Goal: Information Seeking & Learning: Check status

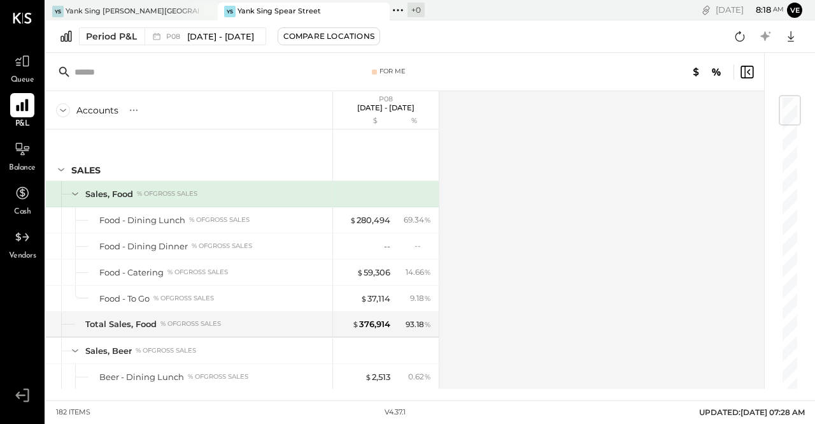
click at [20, 104] on icon at bounding box center [22, 105] width 17 height 17
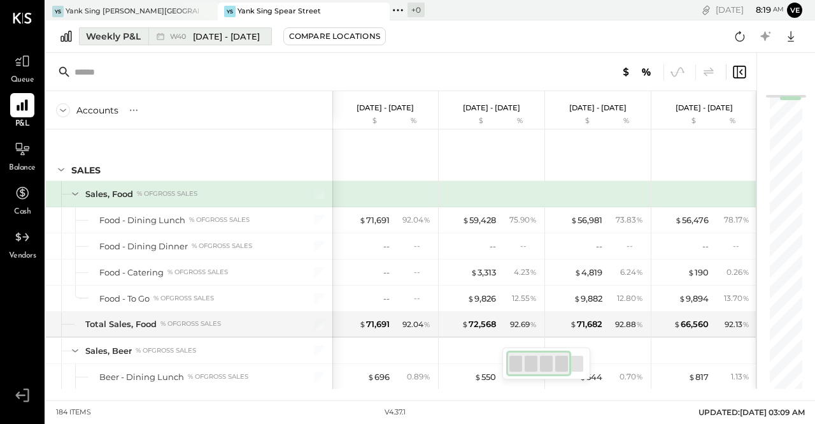
click at [128, 32] on div "Weekly P&L" at bounding box center [113, 36] width 55 height 13
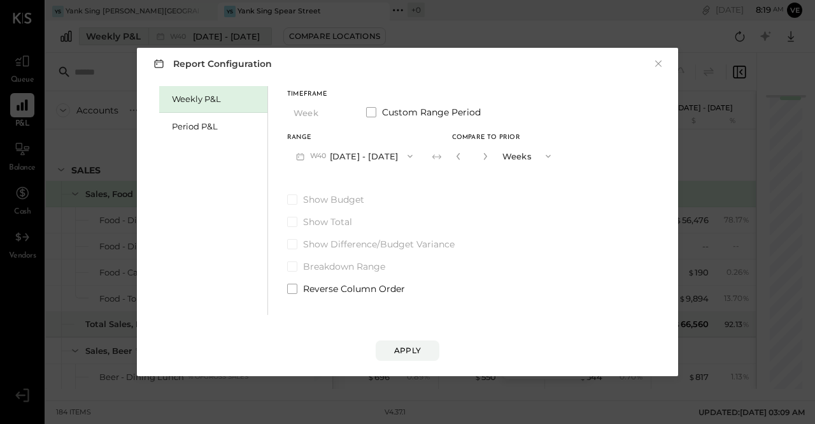
click at [128, 32] on div "Report Configuration × Weekly P&L Period P&L Timeframe Week Custom Range Period…" at bounding box center [407, 212] width 815 height 424
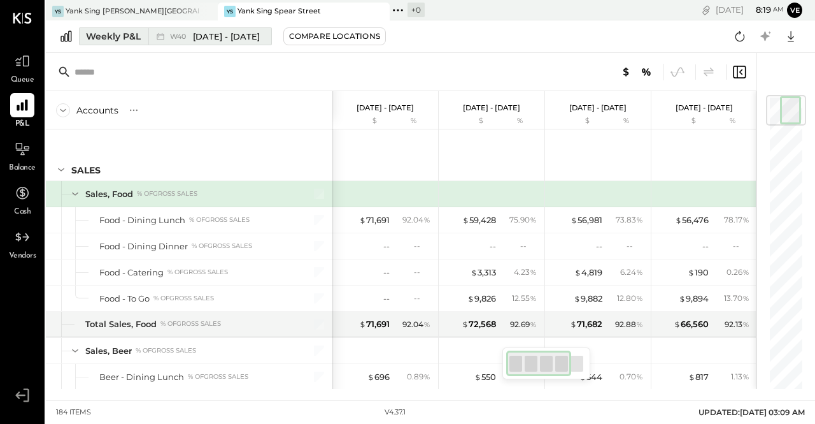
click at [122, 29] on button "Weekly P&L W40 [DATE] - [DATE]" at bounding box center [175, 36] width 193 height 18
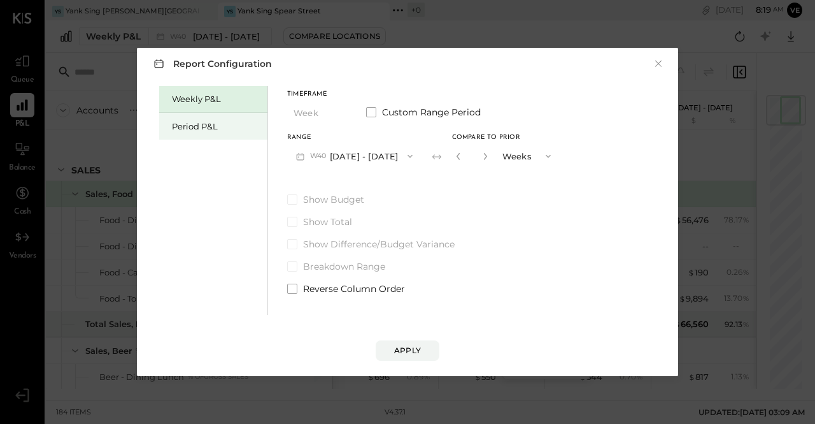
click at [200, 125] on div "Period P&L" at bounding box center [216, 126] width 89 height 12
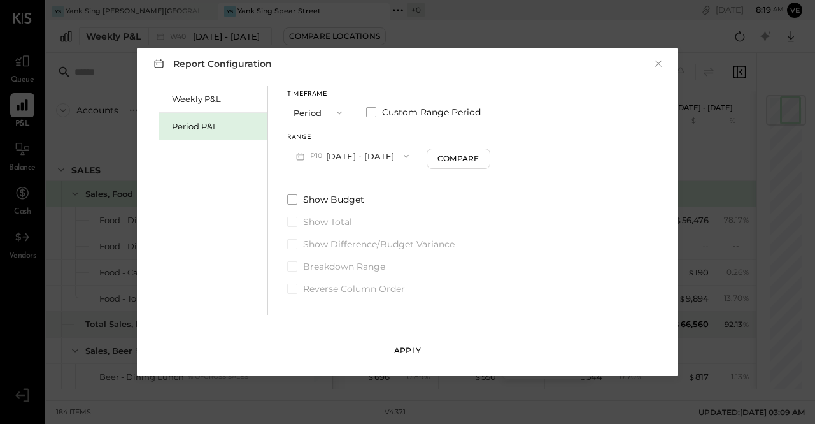
click at [424, 347] on button "Apply" at bounding box center [408, 350] width 64 height 20
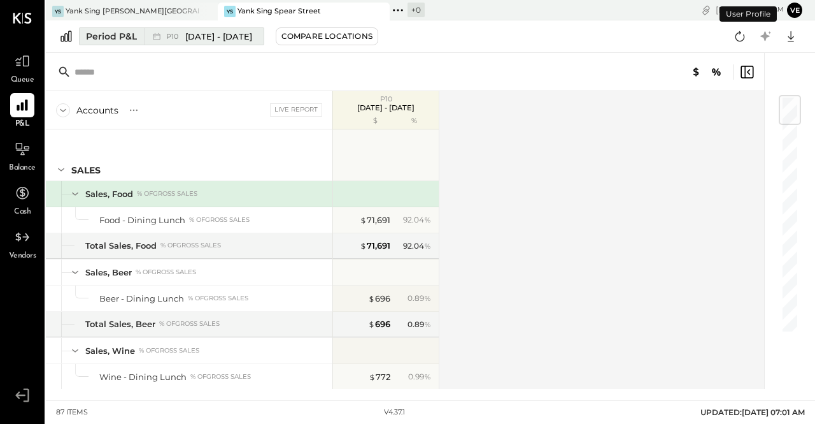
click at [94, 39] on div "Period P&L" at bounding box center [111, 36] width 51 height 13
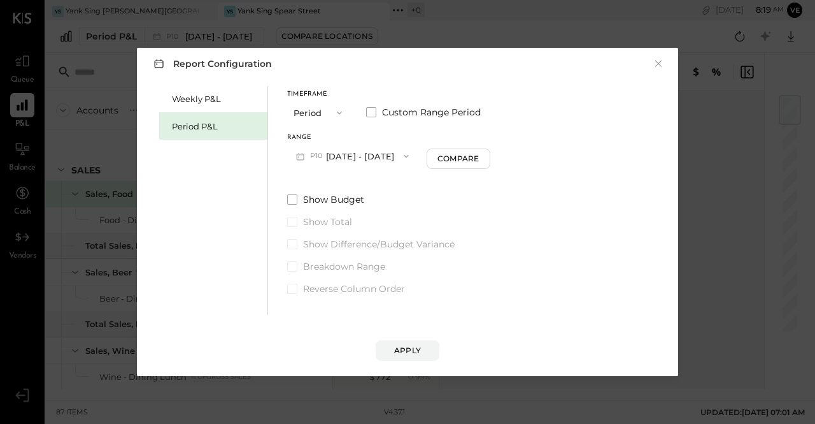
click at [411, 154] on icon "button" at bounding box center [406, 156] width 10 height 10
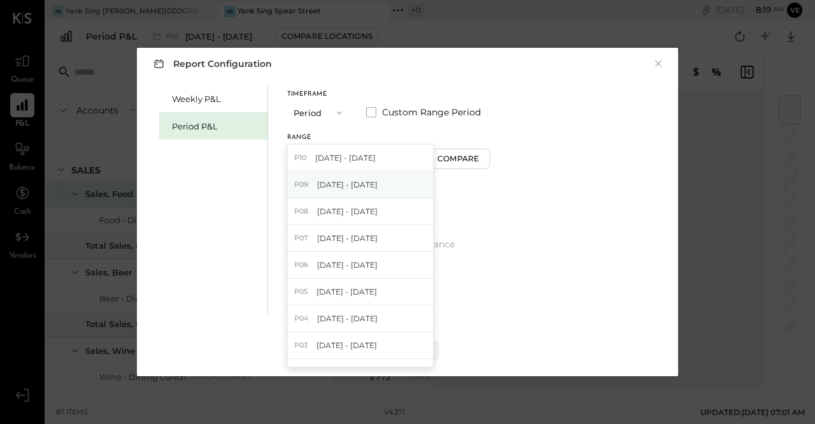
click at [378, 184] on span "[DATE] - [DATE]" at bounding box center [347, 184] width 61 height 11
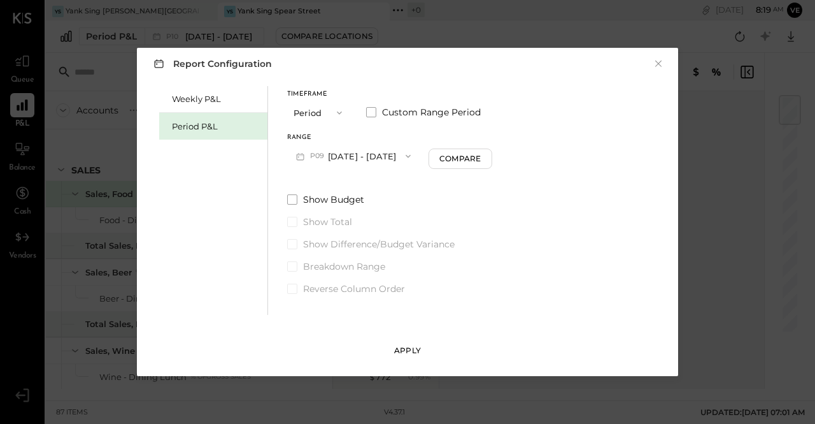
click at [402, 350] on div "Apply" at bounding box center [407, 350] width 27 height 11
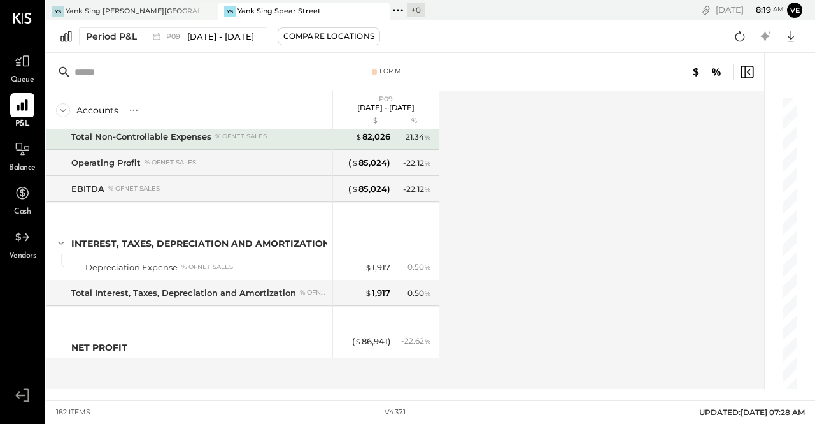
scroll to position [4180, 0]
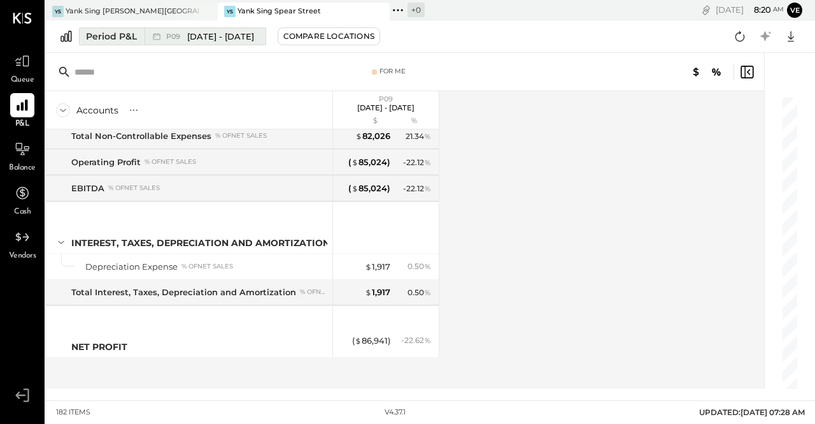
click at [106, 38] on div "Period P&L" at bounding box center [111, 36] width 51 height 13
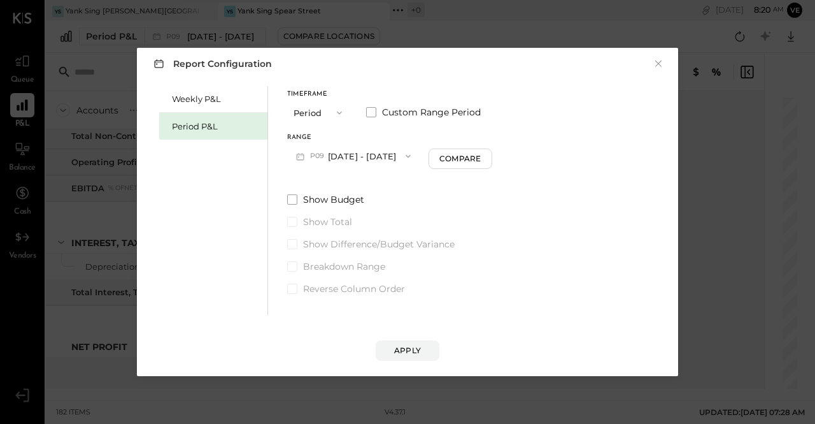
click at [334, 111] on icon "button" at bounding box center [339, 113] width 10 height 10
click at [307, 161] on span "YTD" at bounding box center [303, 158] width 13 height 8
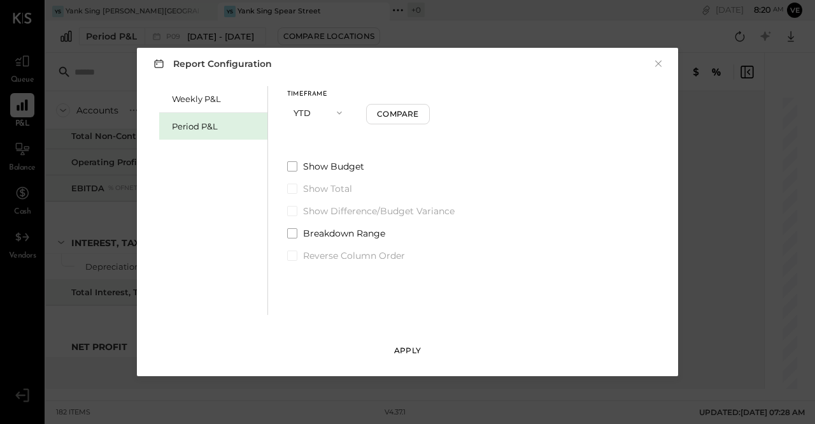
click at [418, 350] on div "Apply" at bounding box center [407, 350] width 27 height 11
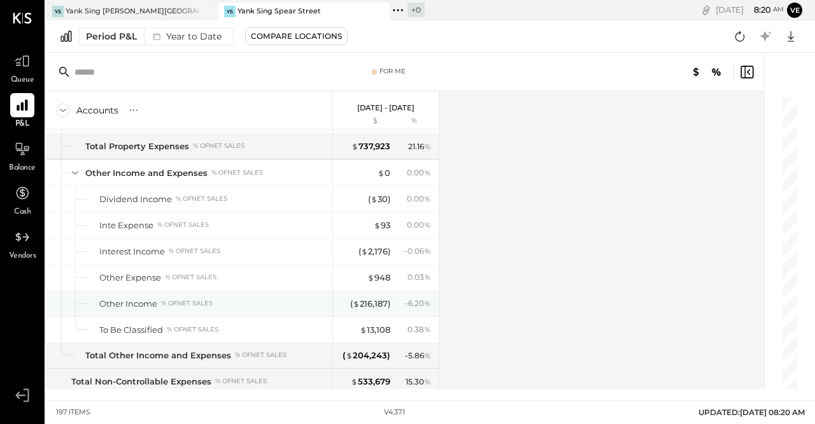
scroll to position [4323, 0]
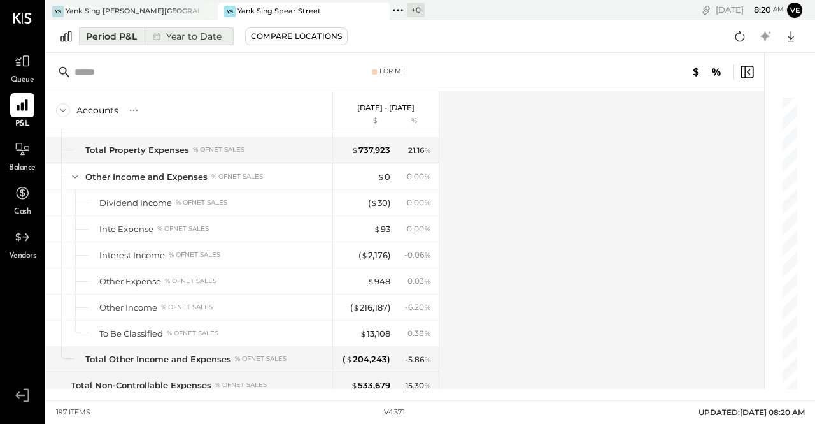
click at [125, 35] on div "Period P&L" at bounding box center [111, 36] width 51 height 13
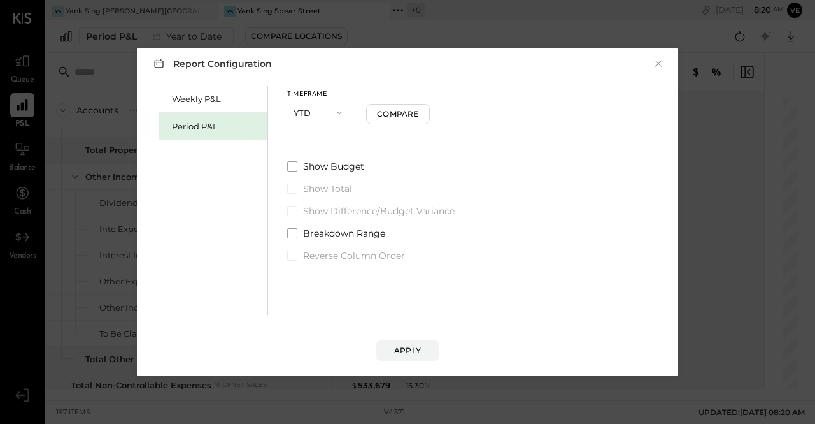
click at [332, 111] on span "button" at bounding box center [336, 113] width 17 height 10
click at [320, 110] on span "Period" at bounding box center [309, 112] width 25 height 8
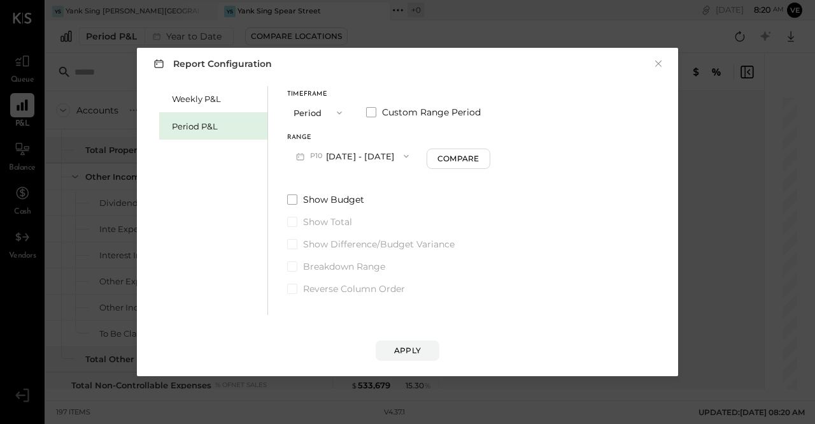
click at [339, 162] on button "P10 [DATE] - [DATE]" at bounding box center [352, 156] width 131 height 24
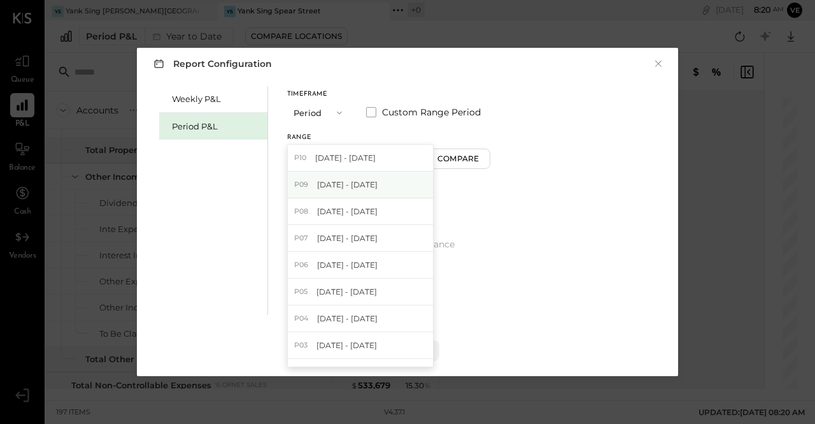
click at [336, 185] on span "[DATE] - [DATE]" at bounding box center [347, 184] width 61 height 11
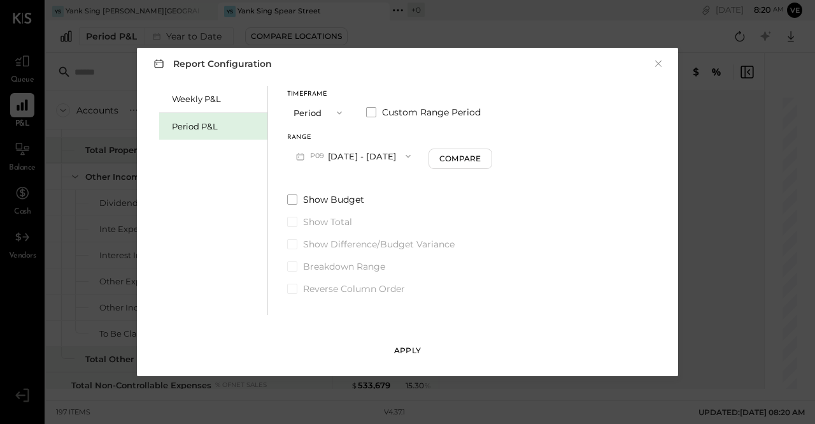
click at [406, 349] on div "Apply" at bounding box center [407, 350] width 27 height 11
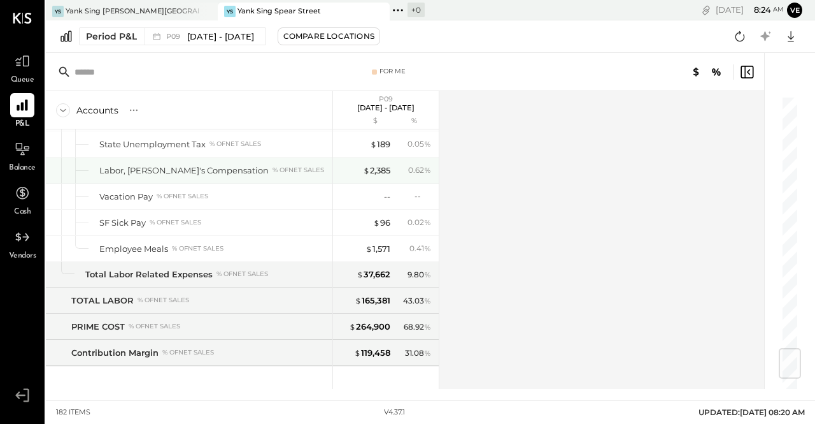
scroll to position [2129, 0]
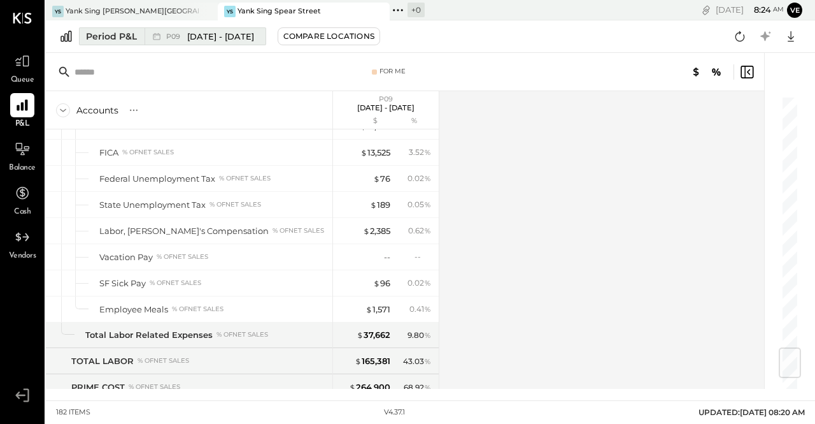
click at [132, 35] on div "Period P&L" at bounding box center [111, 36] width 51 height 13
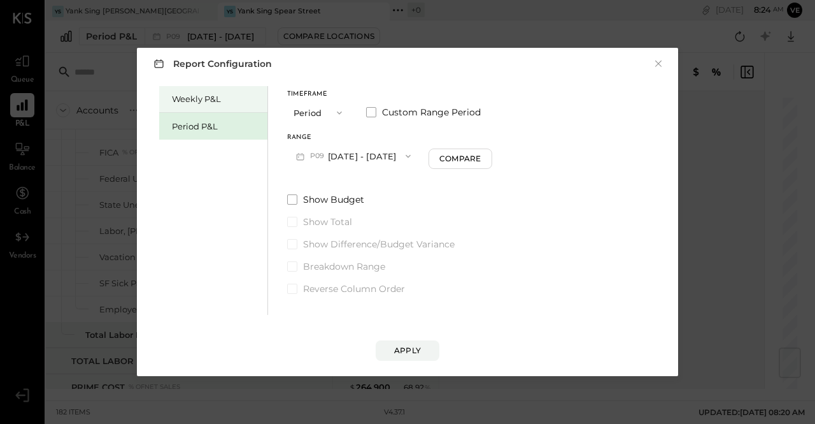
click at [234, 102] on div "Weekly P&L" at bounding box center [216, 99] width 89 height 12
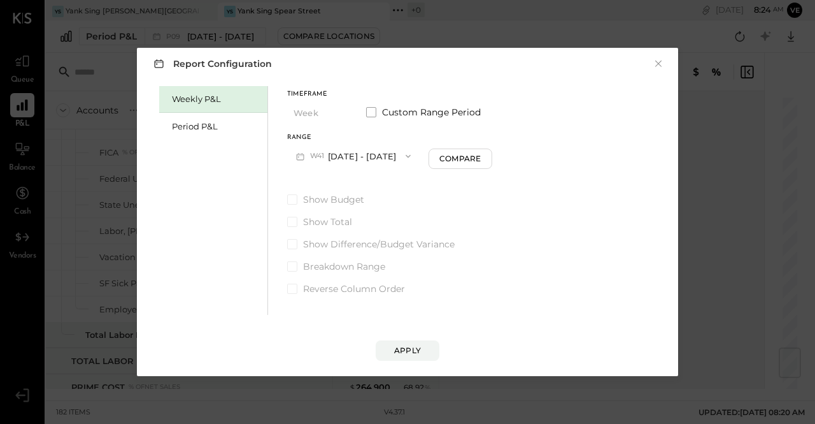
click at [403, 155] on icon "button" at bounding box center [408, 156] width 10 height 10
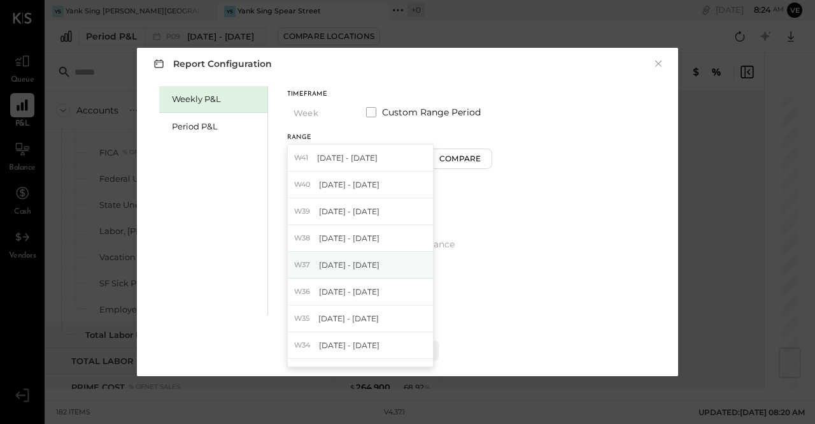
click at [368, 262] on span "[DATE] - [DATE]" at bounding box center [349, 264] width 61 height 11
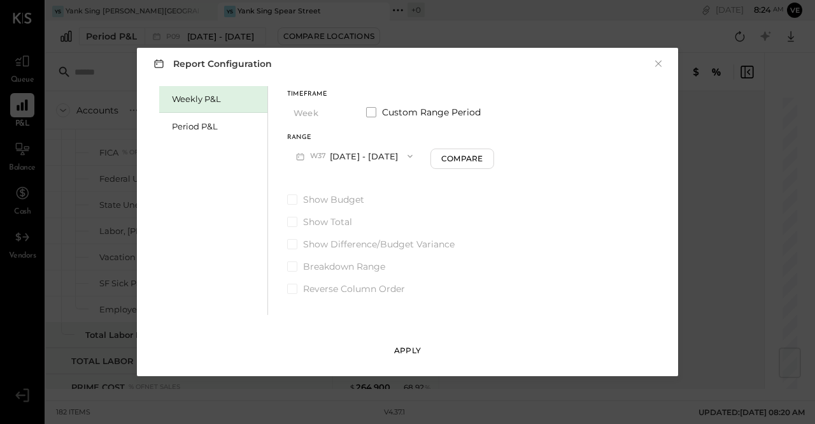
click at [406, 349] on div "Apply" at bounding box center [407, 350] width 27 height 11
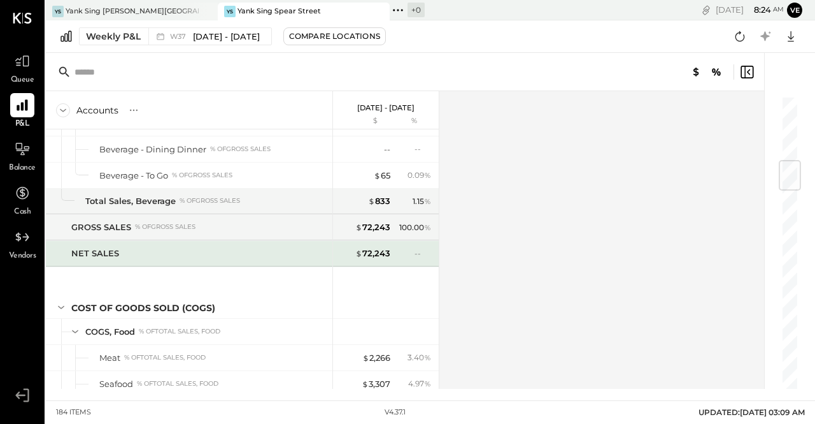
scroll to position [539, 0]
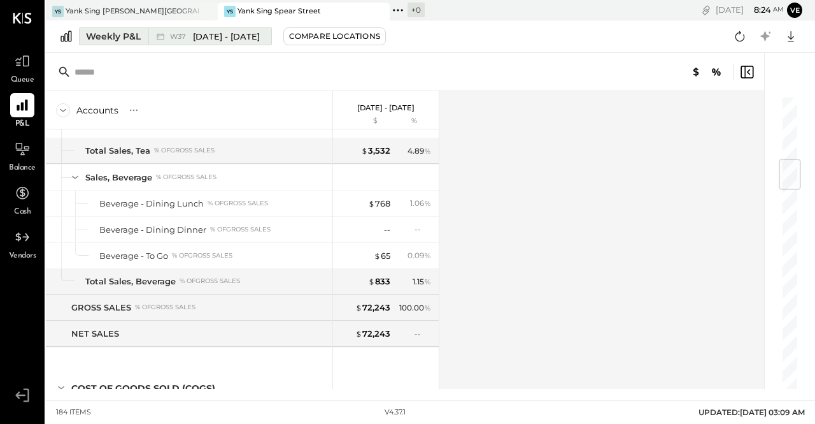
click at [213, 38] on span "[DATE] - [DATE]" at bounding box center [226, 37] width 67 height 12
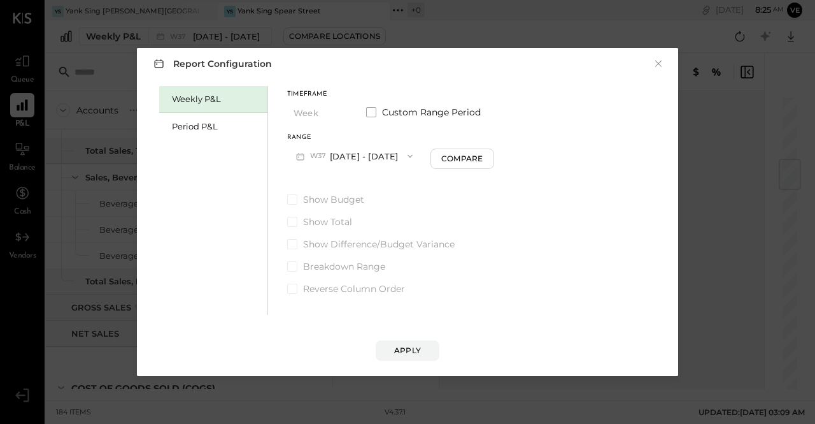
click at [405, 155] on icon "button" at bounding box center [410, 156] width 10 height 10
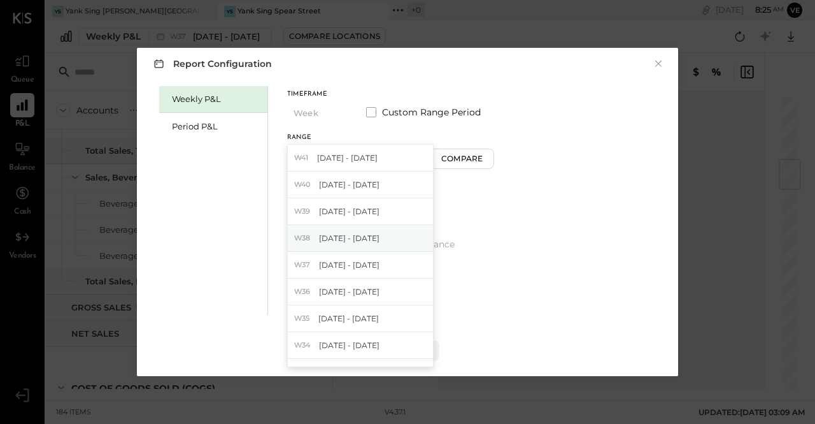
click at [369, 236] on span "[DATE] - [DATE]" at bounding box center [349, 237] width 61 height 11
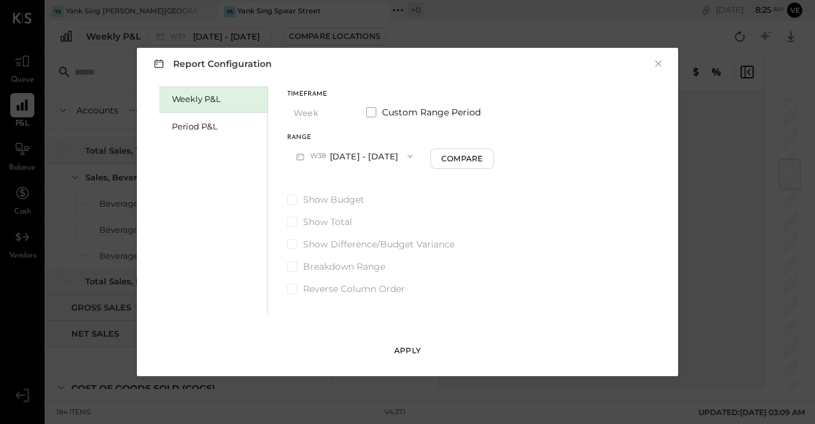
click at [395, 344] on button "Apply" at bounding box center [408, 350] width 64 height 20
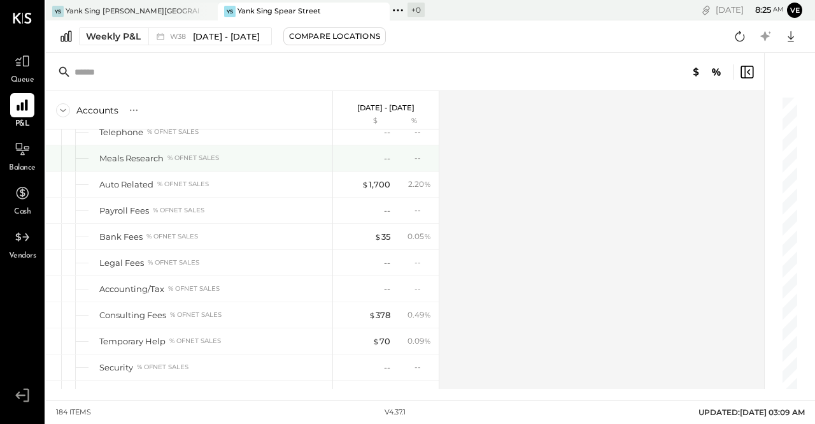
scroll to position [3166, 0]
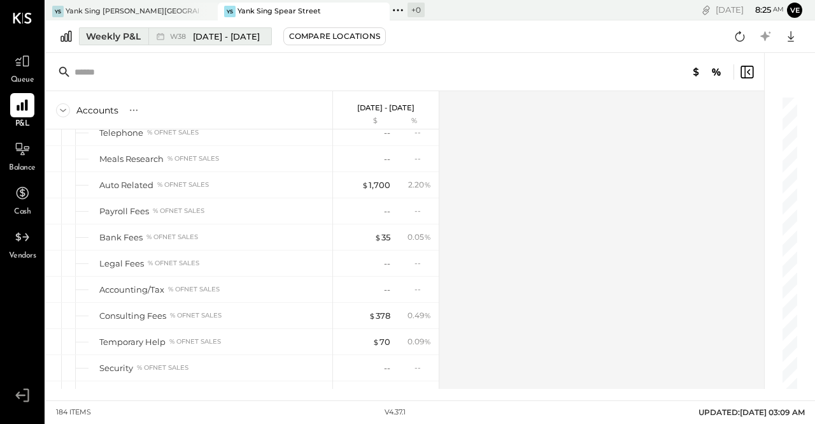
click at [180, 37] on span "W38" at bounding box center [180, 36] width 20 height 7
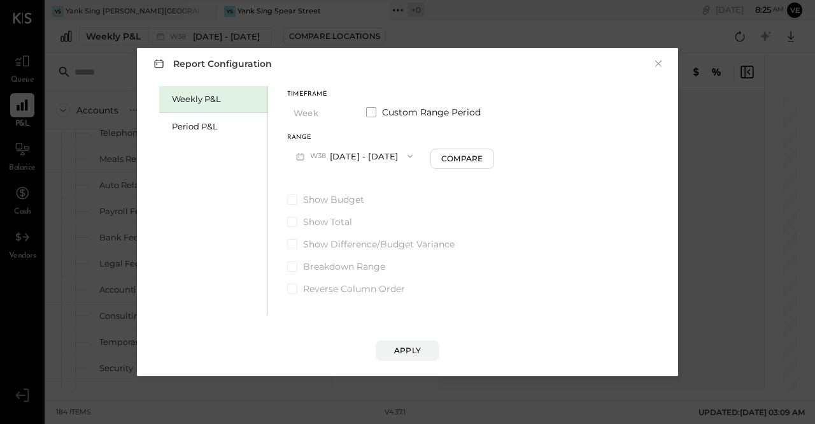
click at [396, 155] on button "W38 [DATE] - [DATE]" at bounding box center [354, 156] width 134 height 24
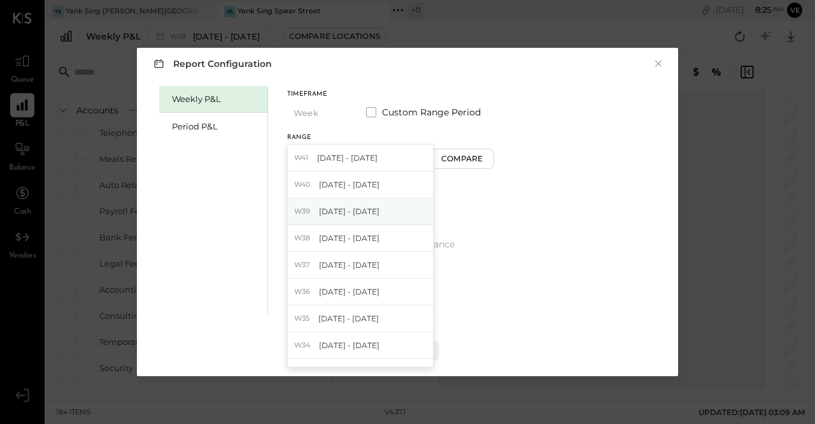
click at [372, 208] on span "[DATE] - [DATE]" at bounding box center [349, 211] width 61 height 11
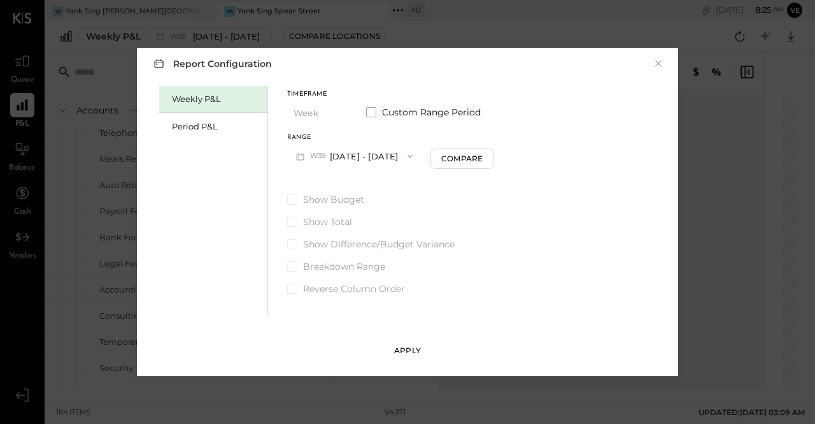
click at [407, 350] on div "Apply" at bounding box center [407, 350] width 27 height 11
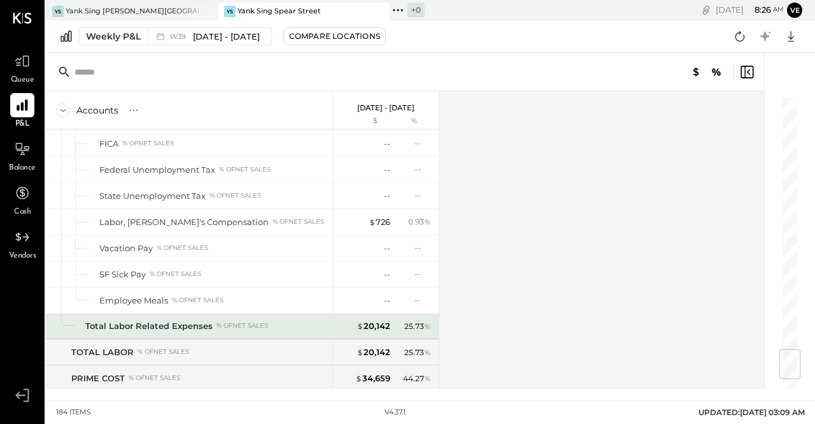
scroll to position [2138, 0]
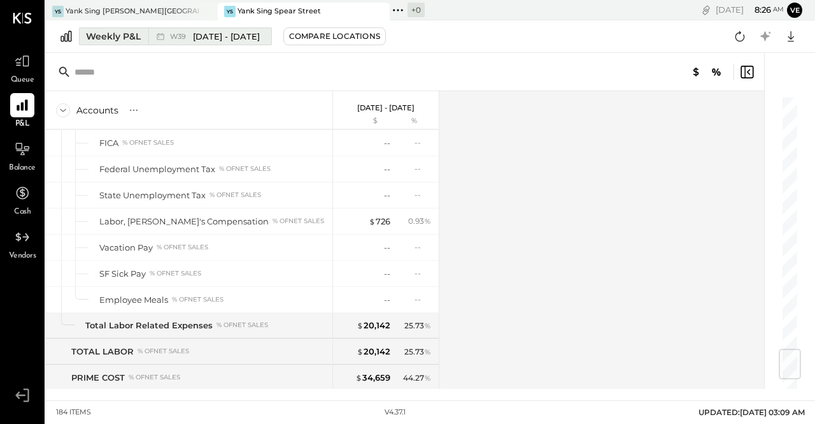
click at [245, 29] on div "W39 [DATE] - [DATE]" at bounding box center [206, 36] width 117 height 17
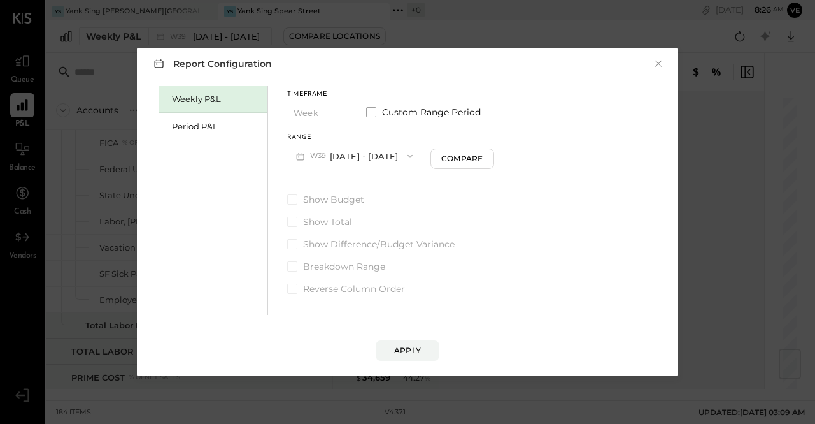
click at [396, 156] on button "W39 [DATE] - [DATE]" at bounding box center [354, 156] width 134 height 24
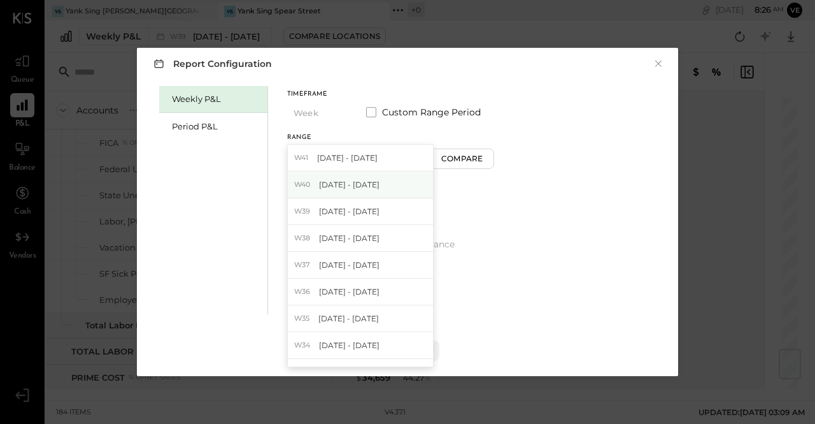
click at [380, 184] on span "[DATE] - [DATE]" at bounding box center [349, 184] width 61 height 11
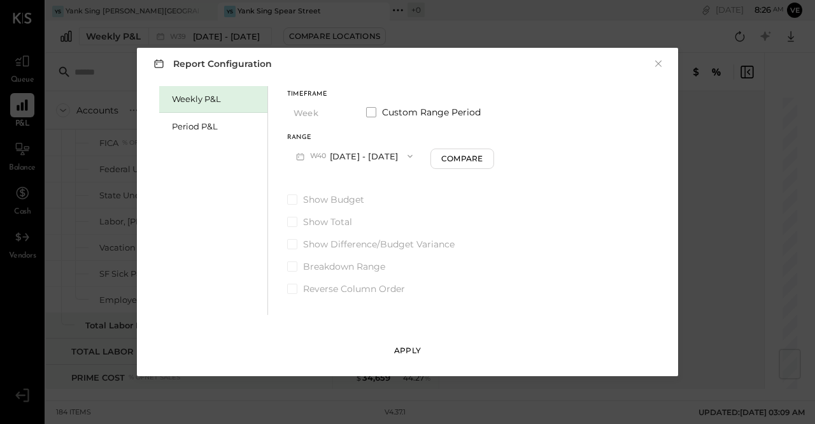
click at [410, 348] on div "Apply" at bounding box center [407, 350] width 27 height 11
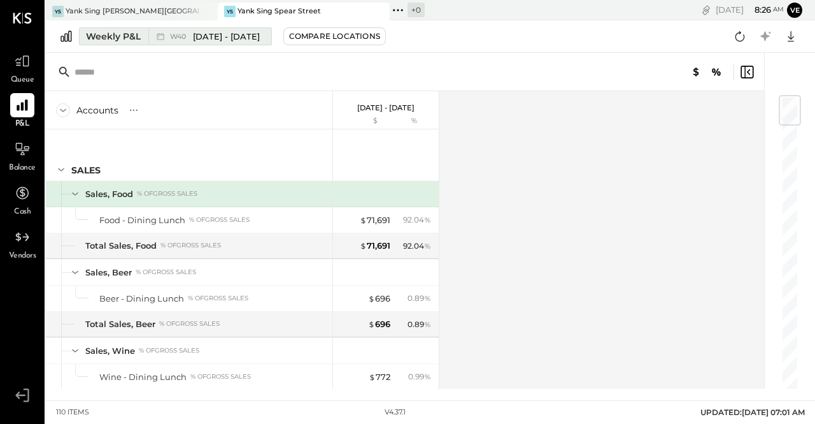
click at [128, 36] on div "Weekly P&L" at bounding box center [113, 36] width 55 height 13
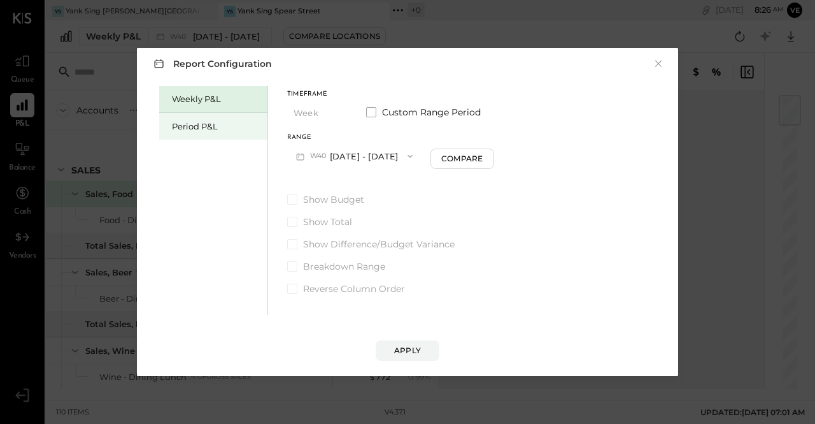
click at [220, 121] on div "Period P&L" at bounding box center [216, 126] width 89 height 12
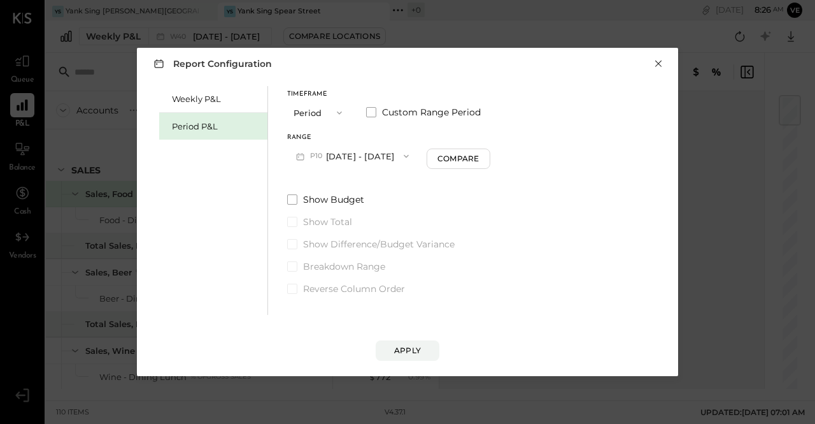
click at [655, 64] on button "×" at bounding box center [658, 63] width 11 height 13
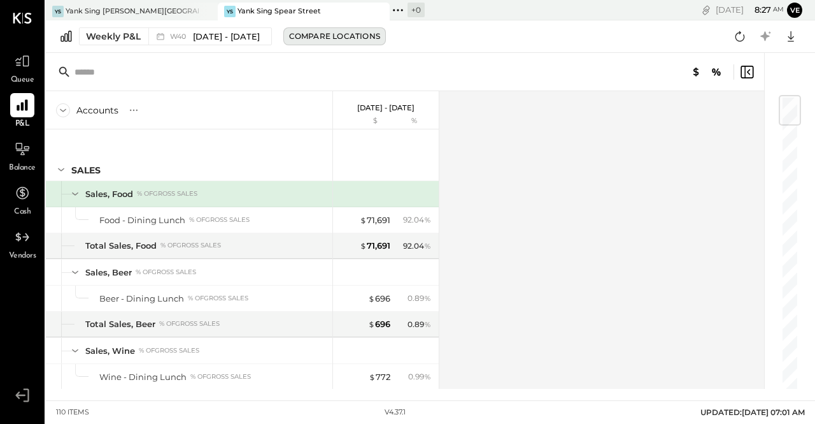
click at [361, 36] on div "Compare Locations" at bounding box center [334, 36] width 91 height 11
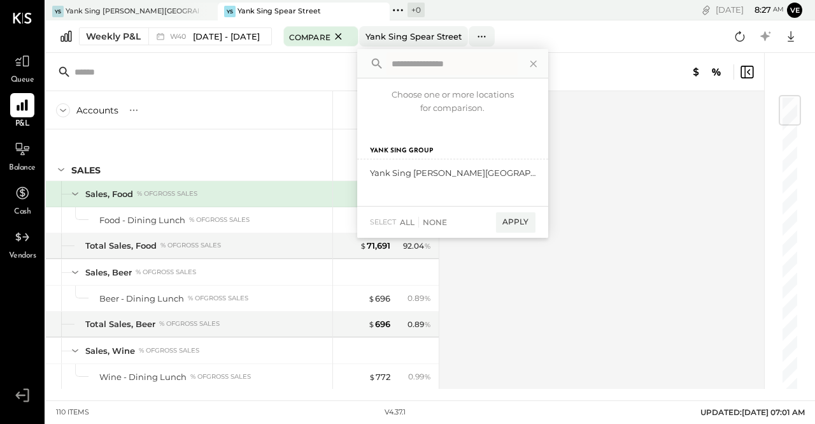
click at [346, 36] on icon at bounding box center [339, 36] width 16 height 15
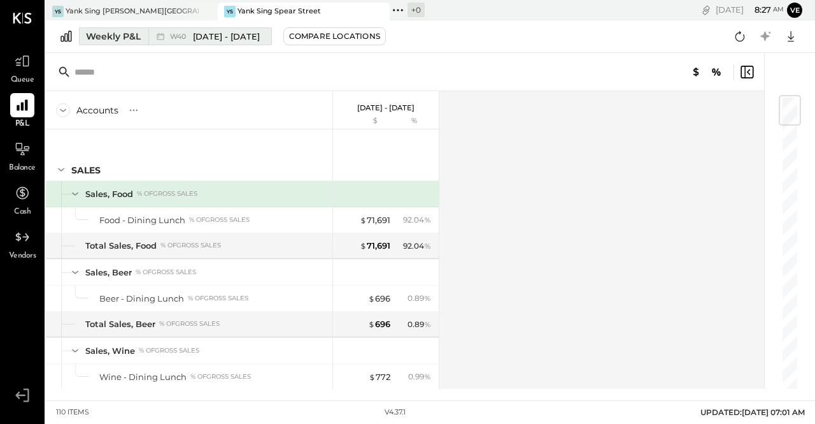
click at [132, 36] on div "Weekly P&L" at bounding box center [113, 36] width 55 height 13
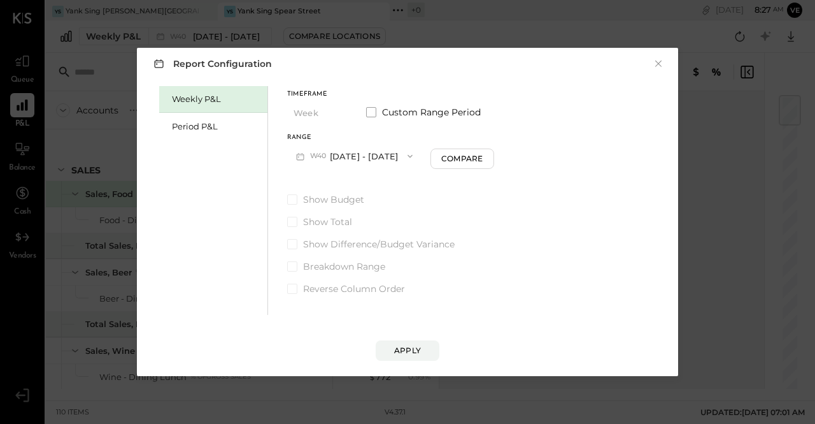
click at [408, 153] on button "W40 [DATE] - [DATE]" at bounding box center [354, 156] width 134 height 24
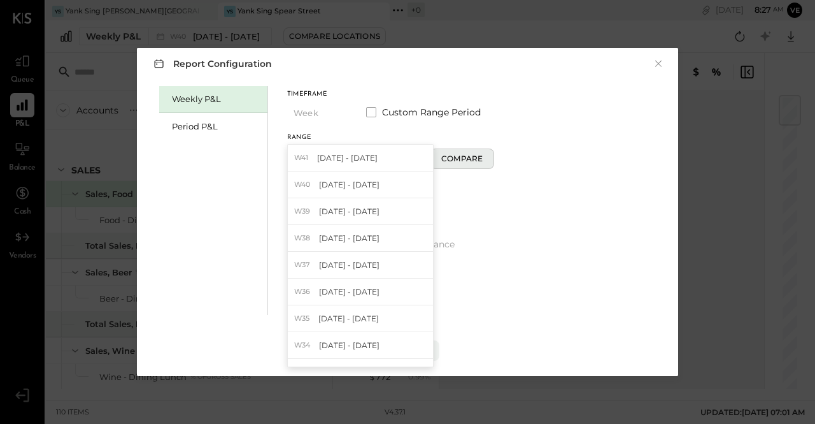
click at [465, 162] on div "Compare" at bounding box center [461, 158] width 41 height 11
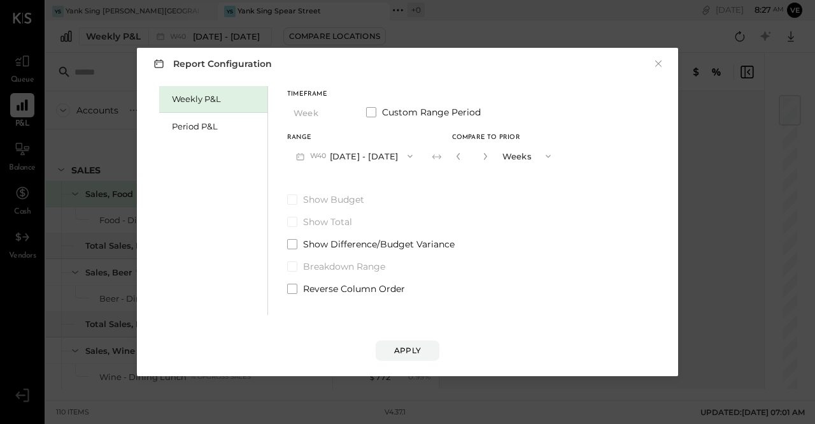
click at [554, 152] on icon "button" at bounding box center [548, 156] width 10 height 10
click at [531, 158] on span "Weeks" at bounding box center [518, 156] width 24 height 8
click at [489, 154] on icon "button" at bounding box center [486, 156] width 8 height 8
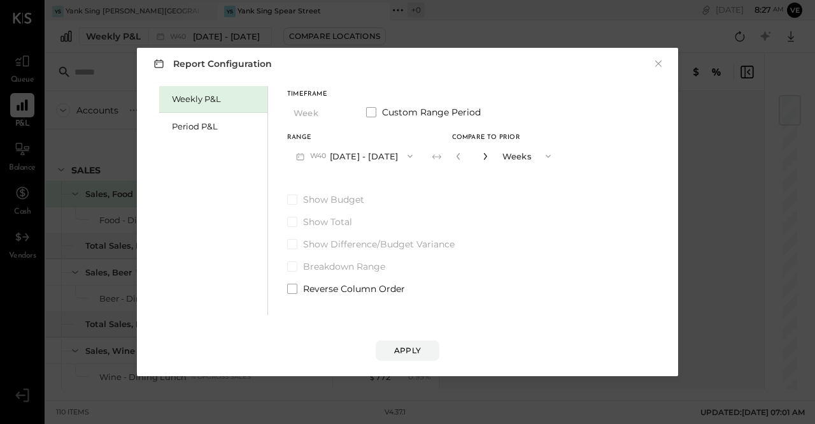
type input "*"
click at [427, 349] on button "Apply" at bounding box center [408, 350] width 64 height 20
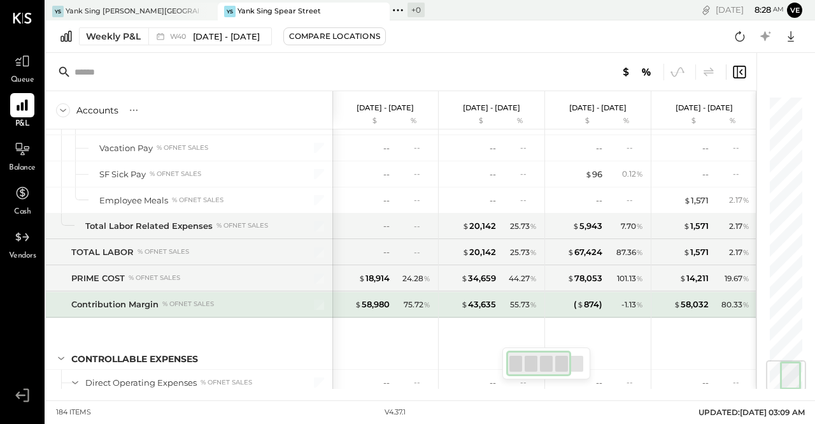
scroll to position [2234, 0]
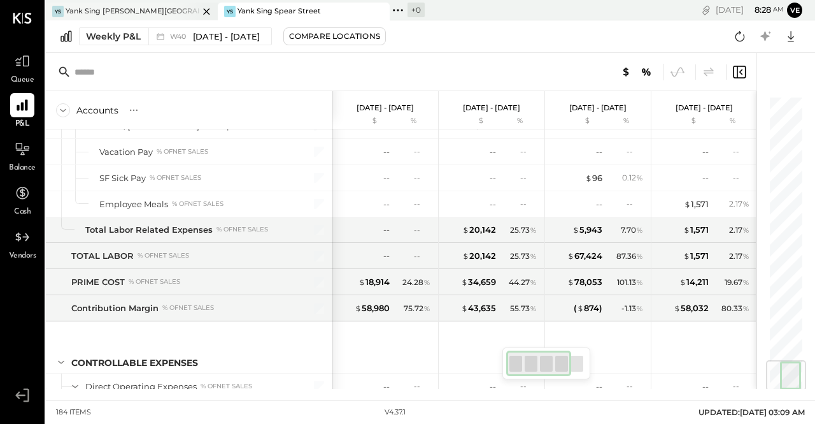
click at [168, 15] on div "YS Yank [GEOGRAPHIC_DATA][PERSON_NAME]" at bounding box center [122, 11] width 153 height 11
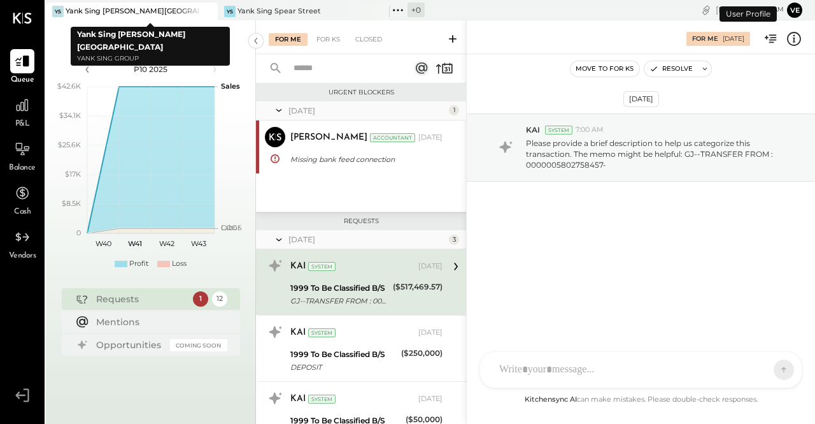
scroll to position [27, 0]
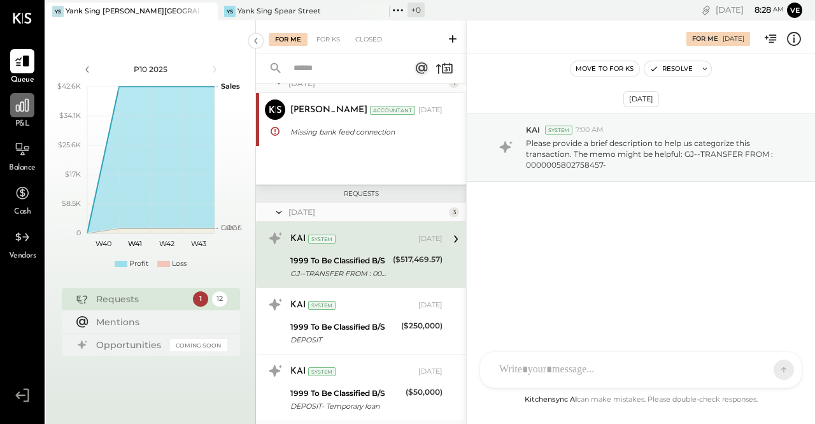
click at [17, 106] on icon at bounding box center [22, 105] width 17 height 17
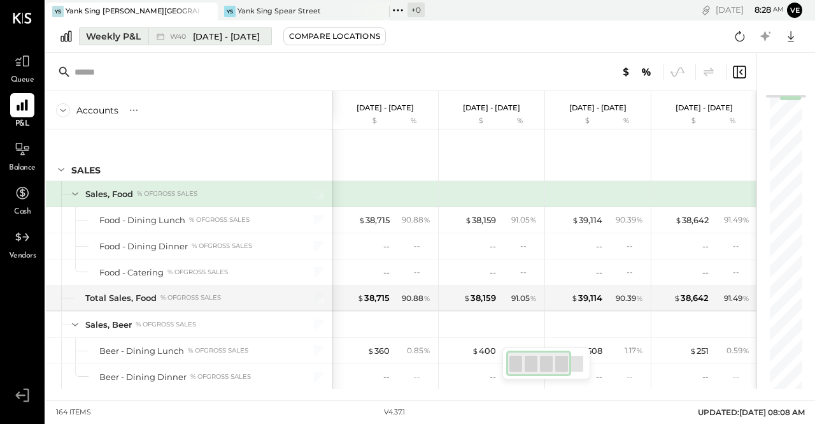
click at [215, 32] on span "[DATE] - [DATE]" at bounding box center [226, 37] width 67 height 12
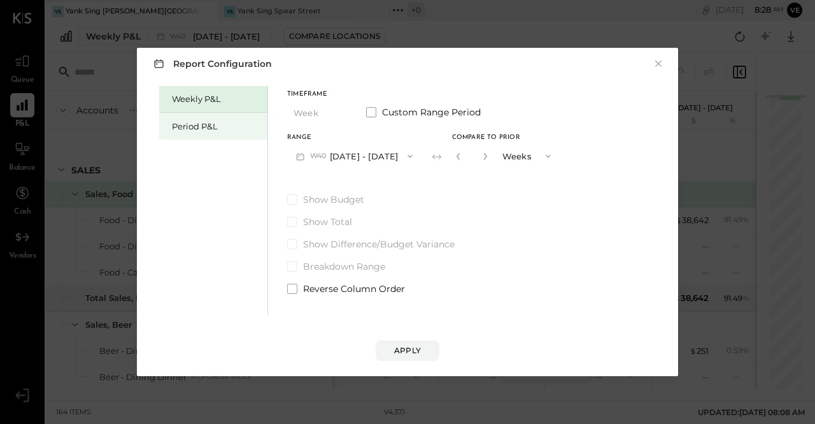
click at [202, 124] on div "Period P&L" at bounding box center [216, 126] width 89 height 12
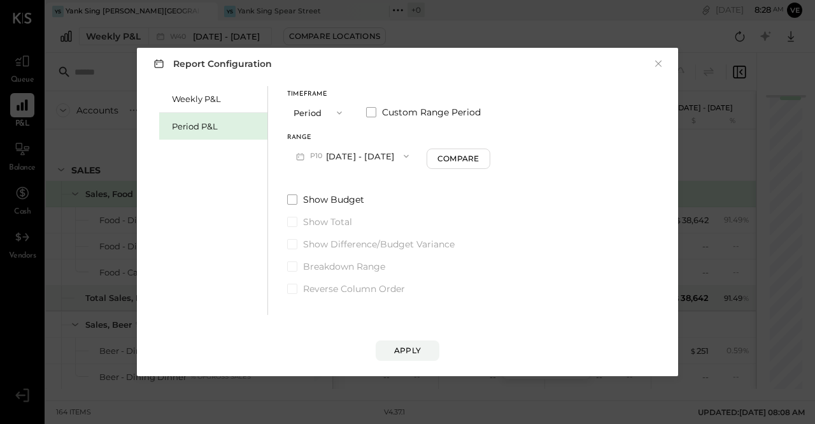
click at [414, 154] on button "P10 [DATE] - [DATE]" at bounding box center [352, 156] width 131 height 24
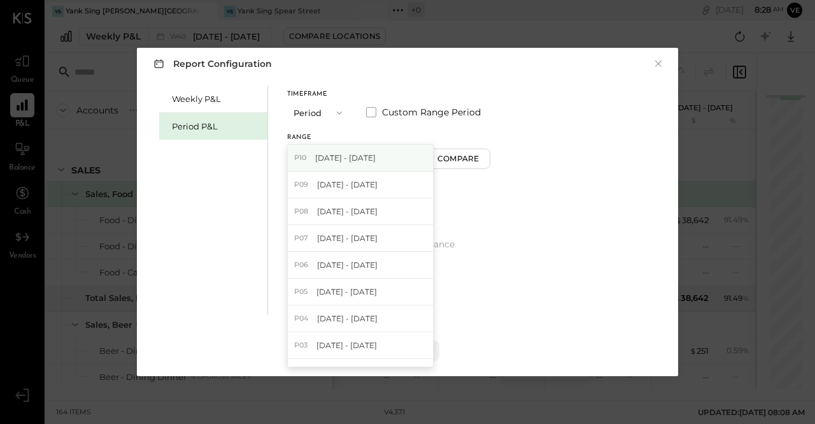
click at [409, 155] on div "P10 [DATE] - [DATE]" at bounding box center [360, 158] width 145 height 27
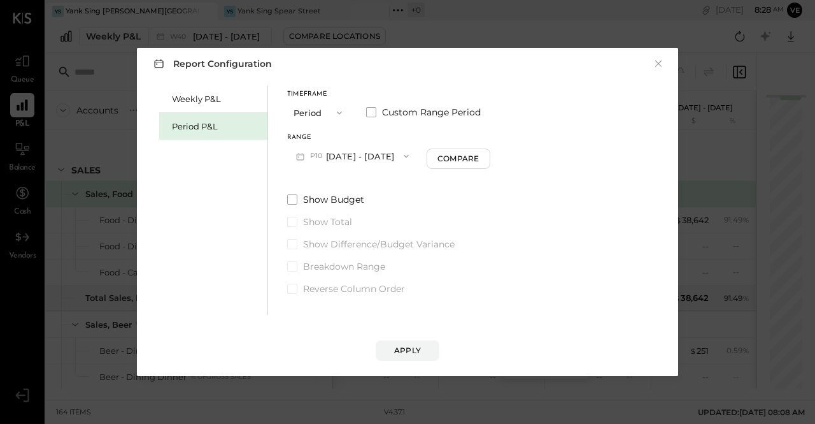
click at [408, 154] on button "P10 [DATE] - [DATE]" at bounding box center [352, 156] width 131 height 24
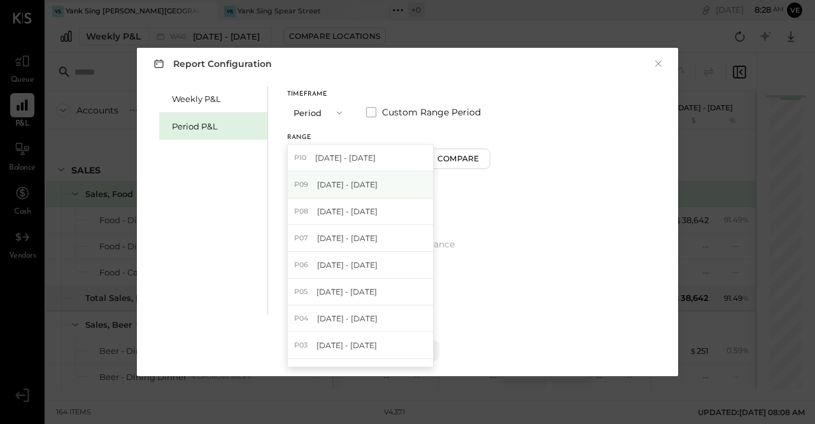
click at [378, 181] on span "[DATE] - [DATE]" at bounding box center [347, 184] width 61 height 11
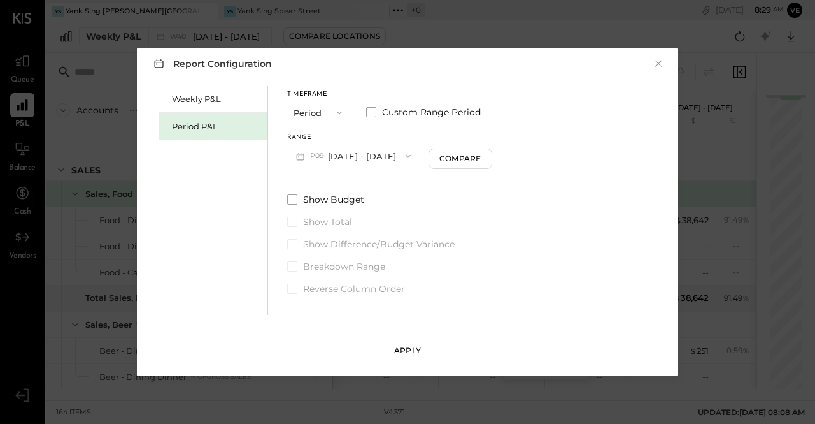
click at [424, 349] on button "Apply" at bounding box center [408, 350] width 64 height 20
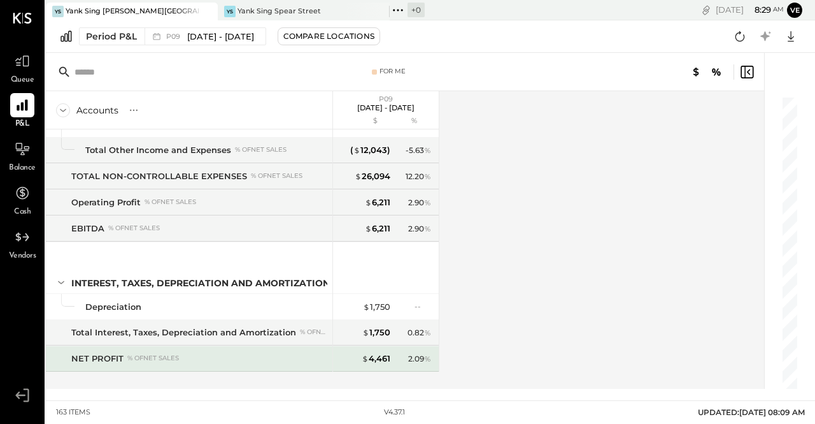
scroll to position [3685, 0]
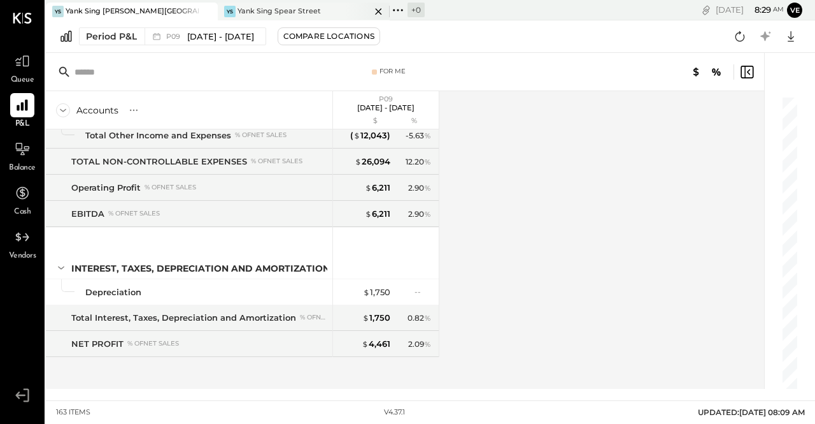
click at [272, 9] on div "Yank Sing Spear Street" at bounding box center [279, 11] width 83 height 10
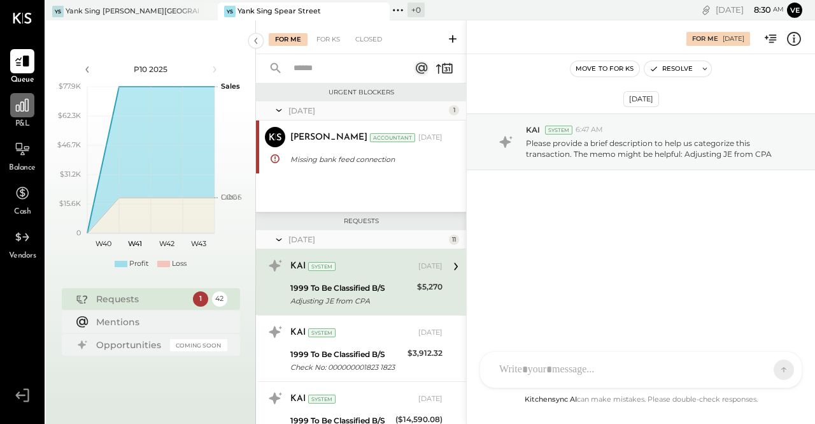
click at [24, 99] on icon at bounding box center [22, 105] width 17 height 17
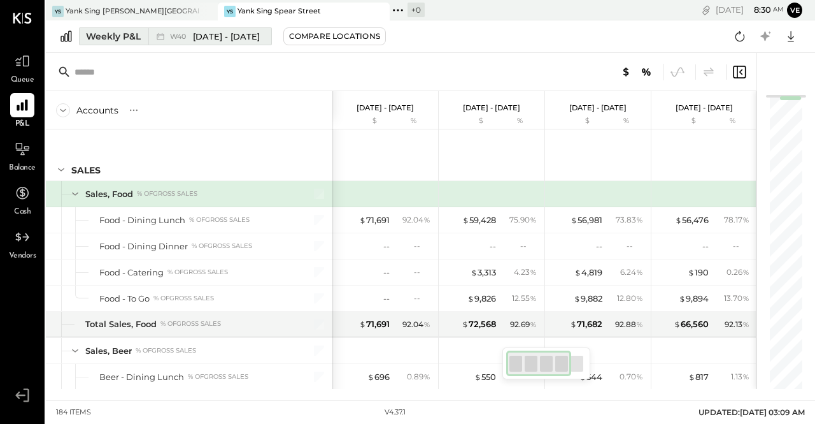
click at [132, 37] on div "Weekly P&L" at bounding box center [113, 36] width 55 height 13
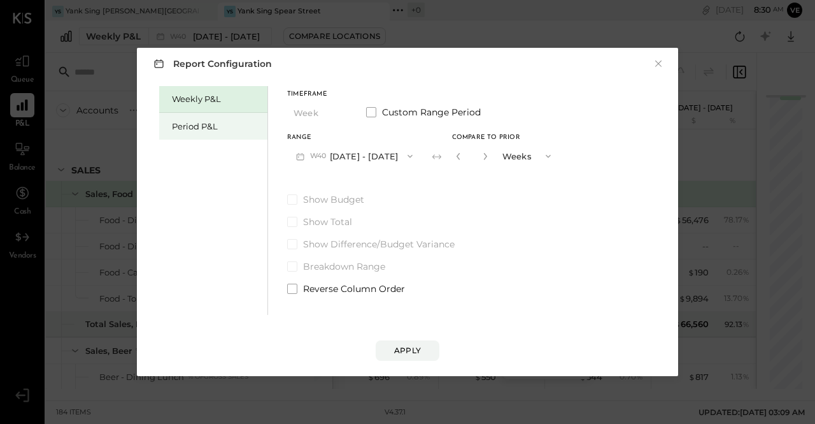
click at [200, 125] on div "Period P&L" at bounding box center [216, 126] width 89 height 12
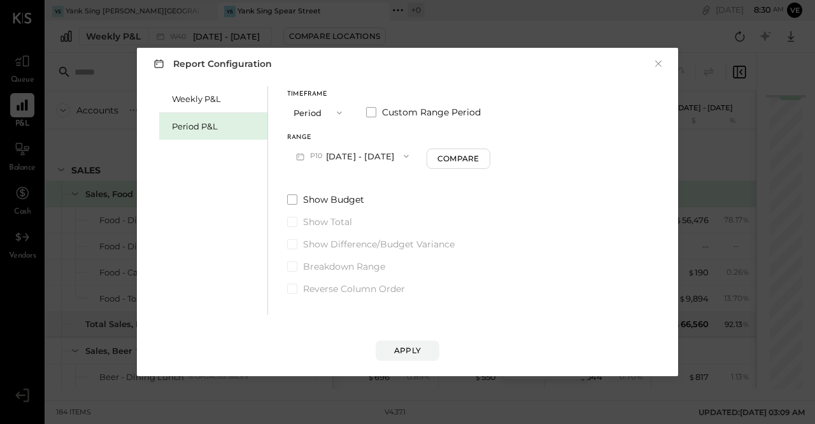
click at [411, 155] on span "button" at bounding box center [403, 156] width 17 height 10
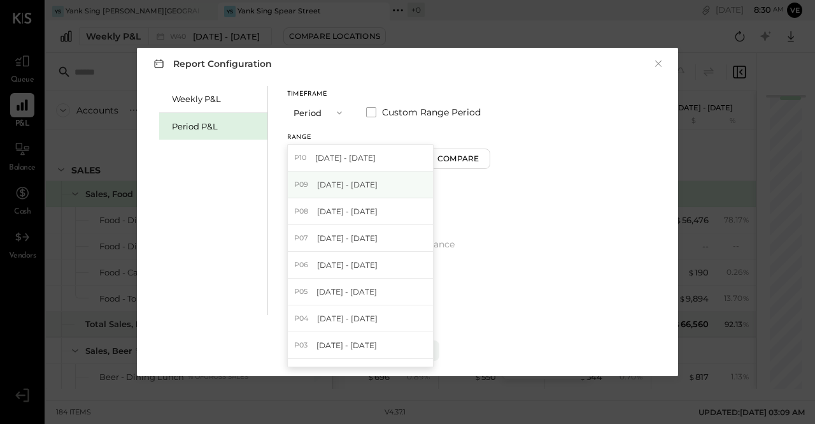
click at [378, 185] on span "[DATE] - [DATE]" at bounding box center [347, 184] width 61 height 11
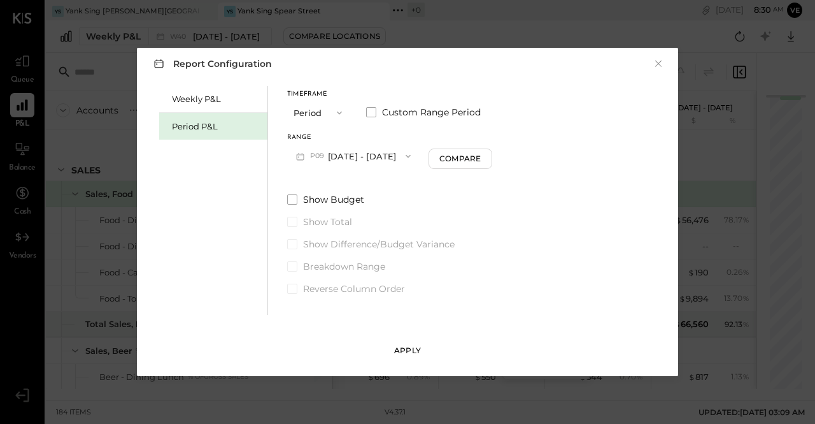
click at [413, 348] on div "Apply" at bounding box center [407, 350] width 27 height 11
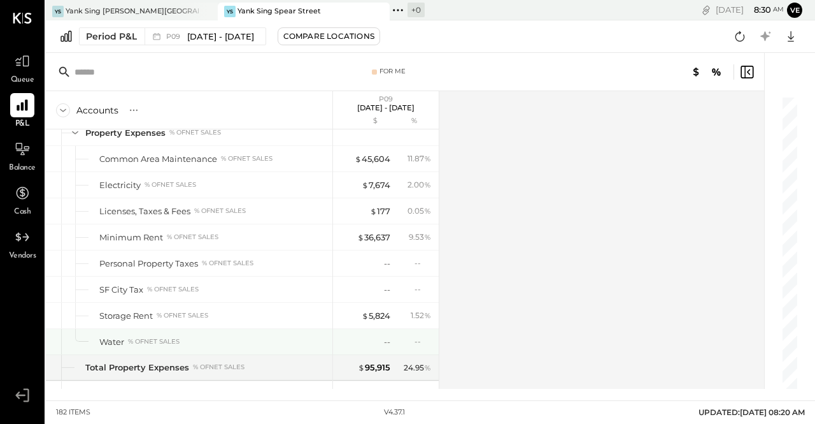
scroll to position [4180, 0]
